Goal: Check status: Check status

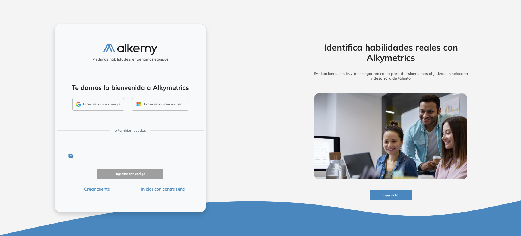
click at [92, 155] on input "text" at bounding box center [135, 155] width 123 height 10
type input "**********"
click at [163, 190] on button "Iniciar con contraseña" at bounding box center [163, 189] width 66 height 7
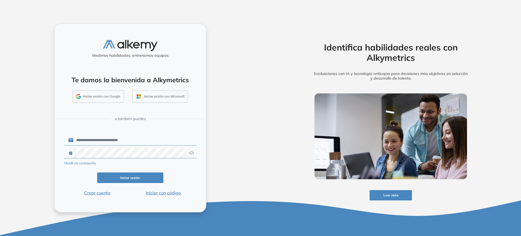
click button "Iniciar sesión" at bounding box center [130, 177] width 66 height 11
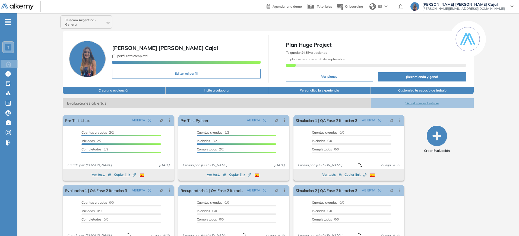
click at [402, 98] on div "Telecom Argentina - General [PERSON_NAME] [PERSON_NAME] Cajal ¡Tu perfil está c…" at bounding box center [268, 135] width 502 height 244
click at [429, 103] on button "Ver todas las evaluaciones" at bounding box center [422, 103] width 103 height 10
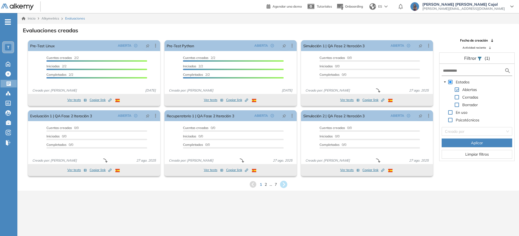
click at [286, 186] on icon at bounding box center [283, 184] width 7 height 7
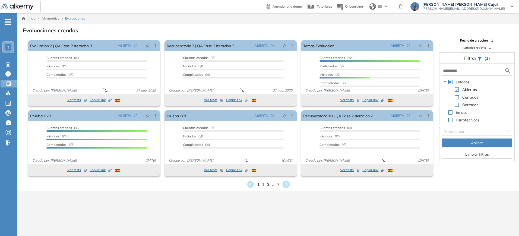
click at [287, 185] on icon at bounding box center [286, 184] width 9 height 9
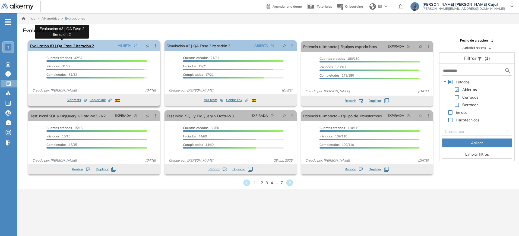
click at [77, 46] on link "Evaluación #3 | QA Fase 2 Iteración 2" at bounding box center [62, 45] width 64 height 11
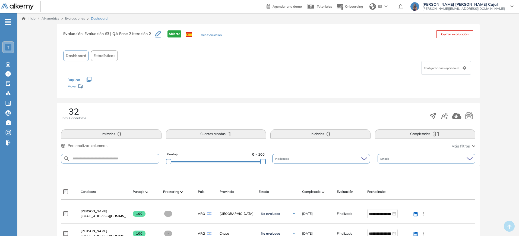
click at [217, 131] on button "Cuentas creadas 1" at bounding box center [216, 133] width 100 height 9
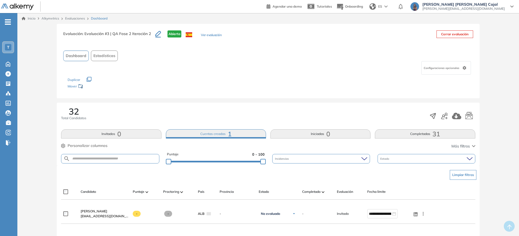
click at [458, 33] on button "Cerrar evaluación" at bounding box center [455, 34] width 37 height 8
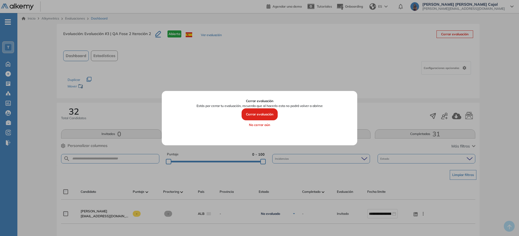
click at [252, 114] on button "Cerrar evaluación" at bounding box center [260, 114] width 36 height 12
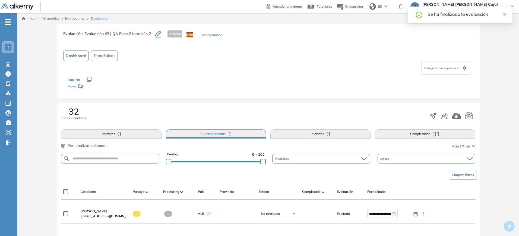
click at [451, 134] on button "Completadas 31" at bounding box center [425, 133] width 100 height 9
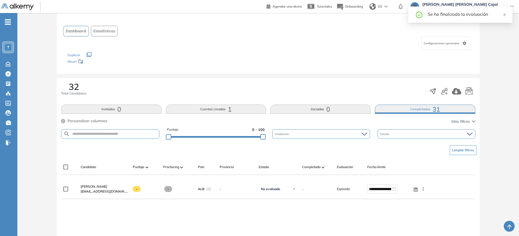
scroll to position [94, 0]
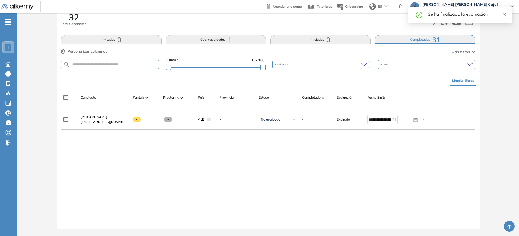
click at [413, 39] on button "Completadas 31" at bounding box center [425, 39] width 100 height 9
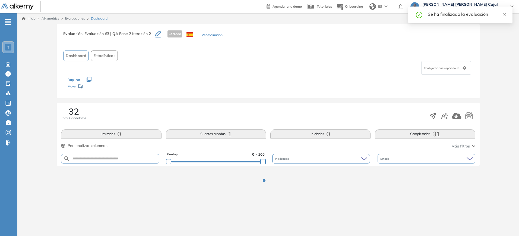
scroll to position [0, 0]
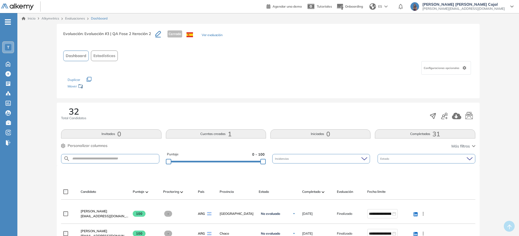
click at [421, 131] on button "Completadas 31" at bounding box center [425, 133] width 100 height 9
